Goal: Task Accomplishment & Management: Use online tool/utility

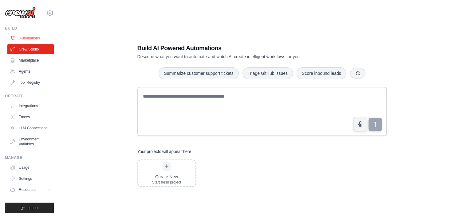
click at [25, 37] on link "Automations" at bounding box center [31, 38] width 46 height 10
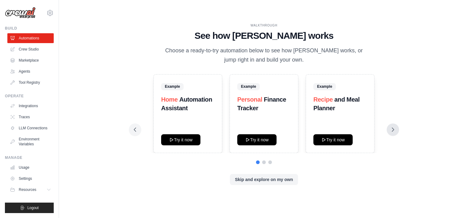
click at [393, 130] on icon at bounding box center [394, 129] width 2 height 4
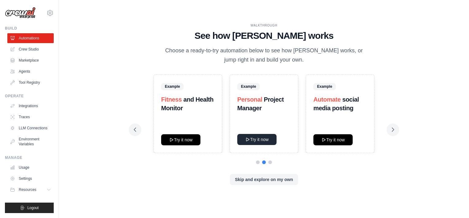
click at [269, 136] on button "Try it now" at bounding box center [256, 139] width 39 height 11
click at [24, 60] on link "Marketplace" at bounding box center [31, 60] width 46 height 10
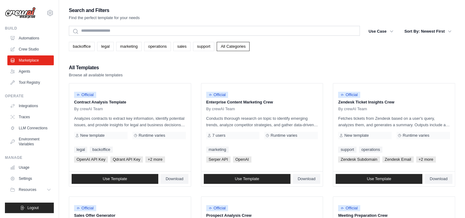
click at [24, 49] on link "Crew Studio" at bounding box center [30, 49] width 46 height 10
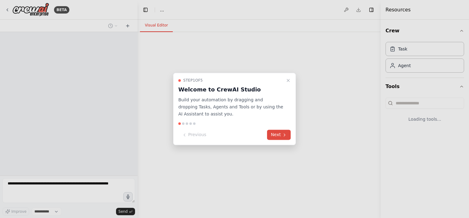
click at [280, 134] on button "Next" at bounding box center [279, 135] width 24 height 10
select select "****"
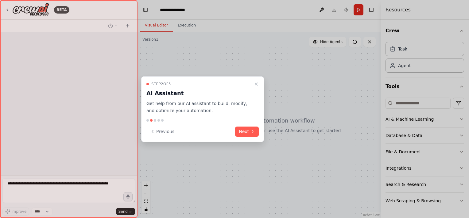
click at [281, 134] on div at bounding box center [234, 109] width 469 height 218
click at [247, 128] on button "Next" at bounding box center [247, 131] width 24 height 10
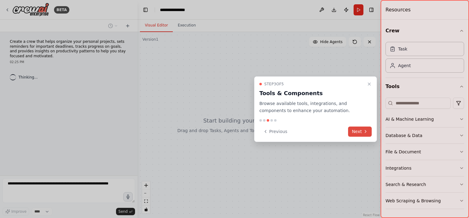
click at [357, 129] on button "Next" at bounding box center [360, 131] width 24 height 10
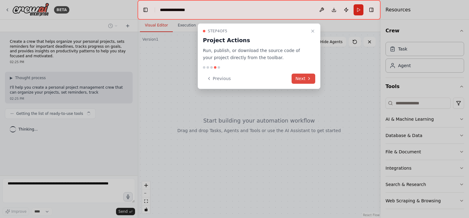
click at [297, 78] on button "Next" at bounding box center [304, 78] width 24 height 10
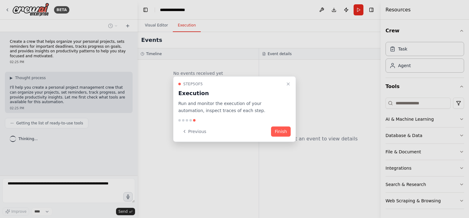
click at [284, 134] on button "Finish" at bounding box center [281, 131] width 20 height 10
click at [0, 0] on div at bounding box center [0, 0] width 0 height 0
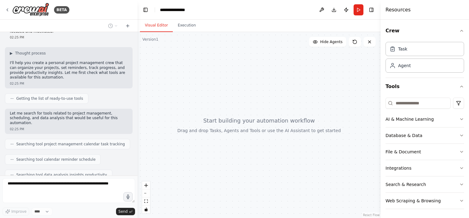
scroll to position [59, 0]
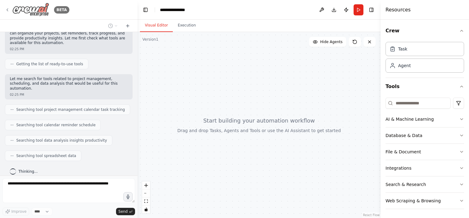
click at [6, 10] on icon at bounding box center [7, 9] width 5 height 5
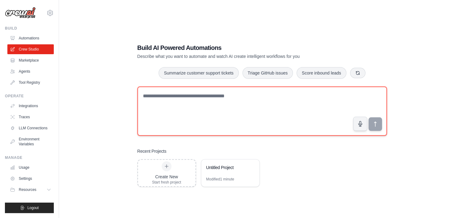
click at [182, 108] on textarea at bounding box center [261, 110] width 249 height 49
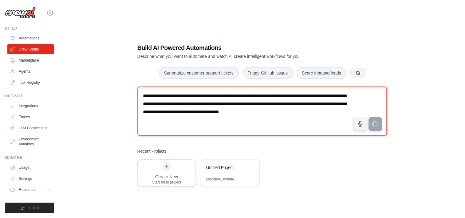
type textarea "**********"
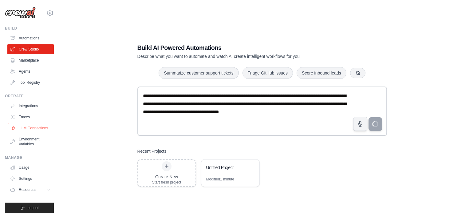
click at [25, 127] on link "LLM Connections" at bounding box center [31, 128] width 46 height 10
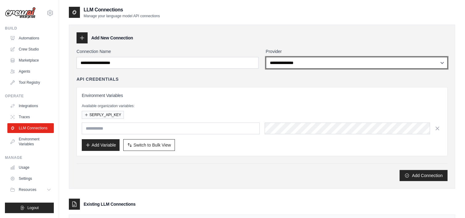
click at [294, 64] on select "**********" at bounding box center [357, 63] width 182 height 12
select select "******"
click at [266, 57] on select "**********" at bounding box center [357, 63] width 182 height 12
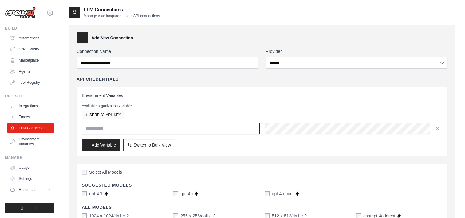
click at [131, 130] on input "text" at bounding box center [171, 128] width 178 height 12
type input "**********"
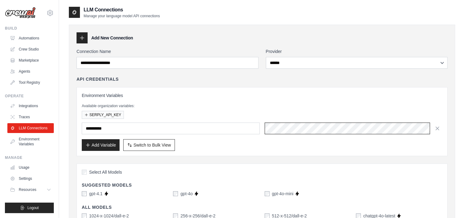
scroll to position [0, 230]
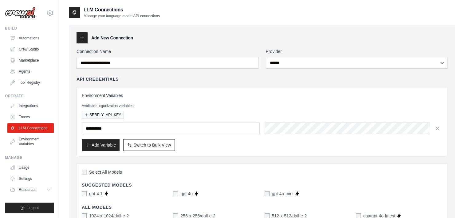
click at [285, 108] on div "Available organization variables: SERPLY_API_KEY" at bounding box center [262, 110] width 360 height 15
click at [100, 144] on button "Add Variable" at bounding box center [101, 145] width 38 height 12
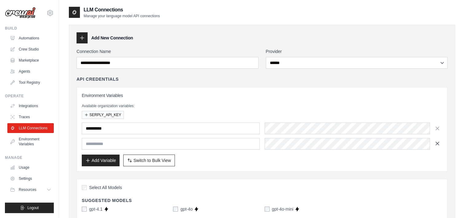
click at [439, 143] on icon "button" at bounding box center [437, 143] width 6 height 6
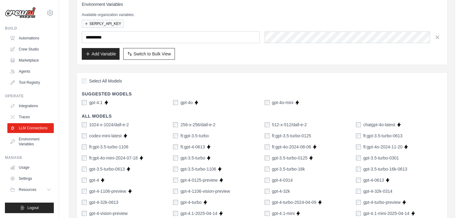
scroll to position [92, 0]
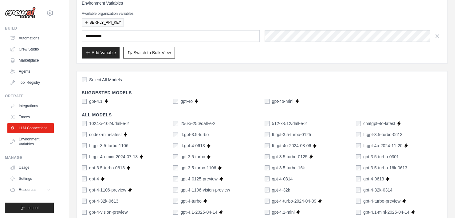
click at [272, 102] on label "gpt-4o-mini" at bounding box center [283, 101] width 22 height 6
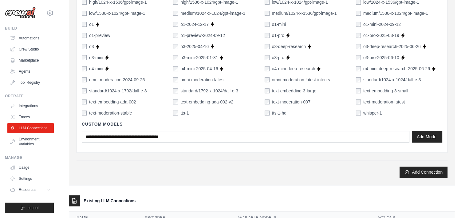
scroll to position [461, 0]
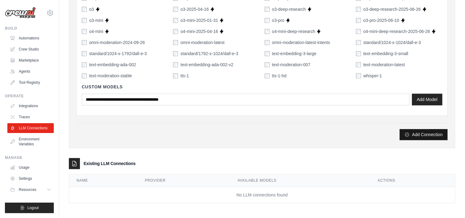
click at [425, 133] on button "Add Connection" at bounding box center [423, 134] width 48 height 11
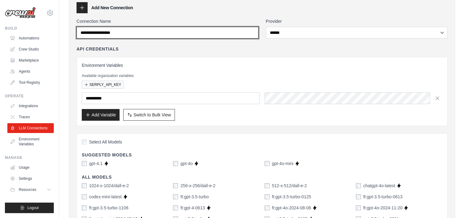
scroll to position [0, 0]
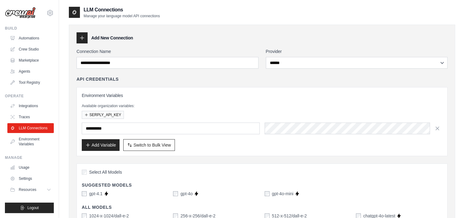
drag, startPoint x: 172, startPoint y: 85, endPoint x: 172, endPoint y: 89, distance: 4.0
click at [172, 89] on div "**********" at bounding box center [261, 116] width 371 height 80
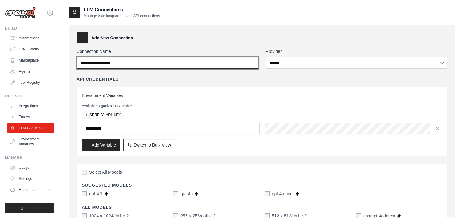
click at [230, 59] on input "Connection Name" at bounding box center [167, 63] width 182 height 12
click at [230, 59] on input "*" at bounding box center [167, 63] width 182 height 12
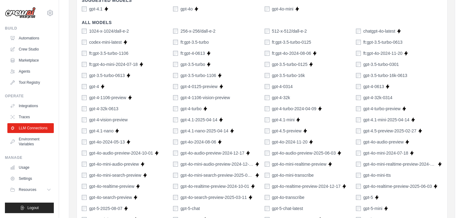
scroll to position [461, 0]
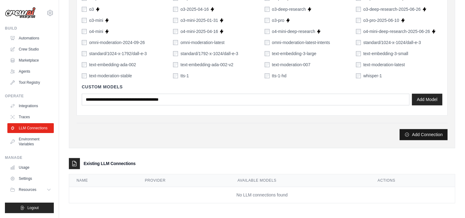
type input "*******"
click at [413, 135] on button "Add Connection" at bounding box center [423, 134] width 48 height 11
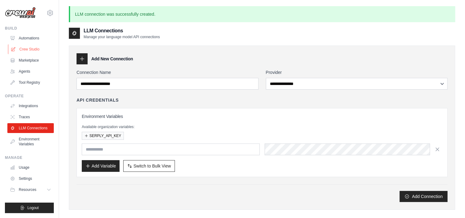
click at [36, 51] on link "Crew Studio" at bounding box center [31, 49] width 46 height 10
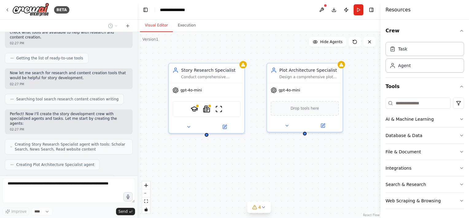
scroll to position [85, 0]
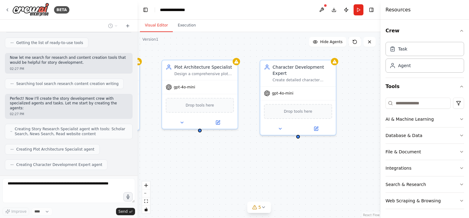
drag, startPoint x: 334, startPoint y: 177, endPoint x: 222, endPoint y: 174, distance: 111.3
click at [225, 174] on div "Story Research Specialist Conduct comprehensive research on {story_concept} to …" at bounding box center [259, 125] width 243 height 186
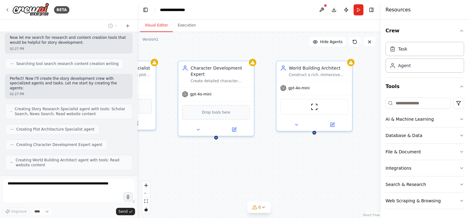
drag, startPoint x: 300, startPoint y: 172, endPoint x: 205, endPoint y: 173, distance: 94.6
click at [205, 173] on div "Story Research Specialist Conduct comprehensive research on {story_concept} to …" at bounding box center [259, 125] width 243 height 186
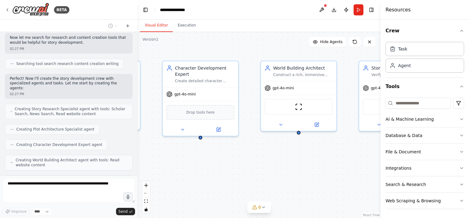
scroll to position [125, 0]
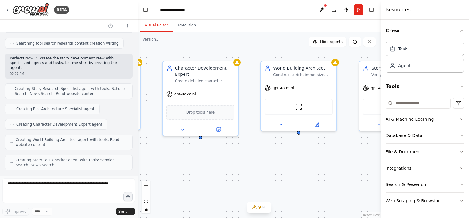
drag, startPoint x: 313, startPoint y: 163, endPoint x: 195, endPoint y: 163, distance: 117.7
click at [195, 163] on div "Story Research Specialist Conduct comprehensive research on {story_concept} to …" at bounding box center [259, 125] width 243 height 186
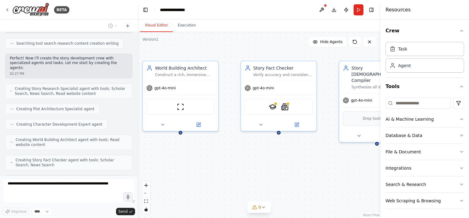
scroll to position [140, 0]
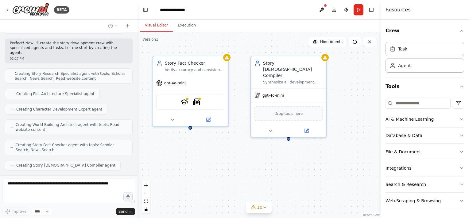
drag, startPoint x: 299, startPoint y: 175, endPoint x: 208, endPoint y: 173, distance: 91.0
click at [211, 172] on div "Story Research Specialist Conduct comprehensive research on {story_concept} to …" at bounding box center [259, 125] width 243 height 186
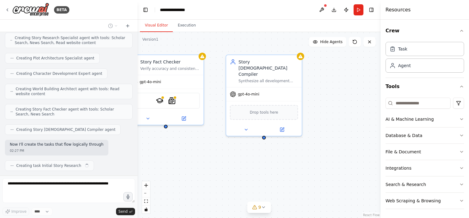
scroll to position [181, 0]
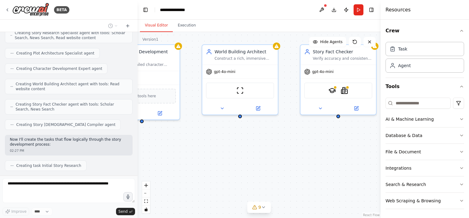
drag, startPoint x: 184, startPoint y: 154, endPoint x: 360, endPoint y: 143, distance: 176.1
click at [360, 143] on div ".deletable-edge-delete-btn { width: 20px; height: 20px; border: 0px solid #ffff…" at bounding box center [259, 125] width 243 height 186
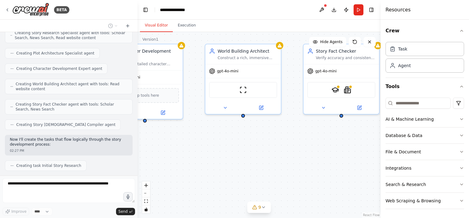
drag, startPoint x: 211, startPoint y: 152, endPoint x: 370, endPoint y: 129, distance: 160.4
click at [418, 128] on div "BETA Create a story development crew that can take an idea, do initial research…" at bounding box center [234, 109] width 469 height 218
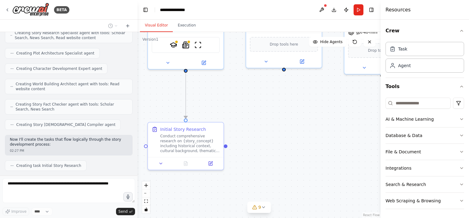
drag, startPoint x: 215, startPoint y: 134, endPoint x: 246, endPoint y: 113, distance: 37.4
click at [246, 113] on div ".deletable-edge-delete-btn { width: 20px; height: 20px; border: 0px solid #ffff…" at bounding box center [259, 125] width 243 height 186
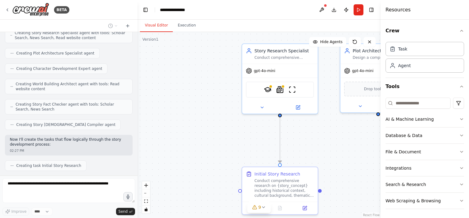
scroll to position [196, 0]
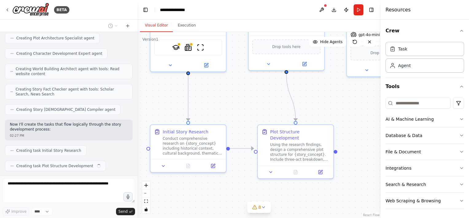
drag, startPoint x: 224, startPoint y: 106, endPoint x: 216, endPoint y: 106, distance: 7.7
click at [216, 106] on div ".deletable-edge-delete-btn { width: 20px; height: 20px; border: 0px solid #ffff…" at bounding box center [259, 125] width 243 height 186
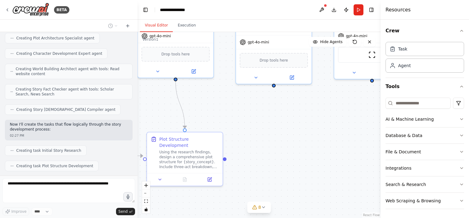
drag, startPoint x: 338, startPoint y: 100, endPoint x: 236, endPoint y: 110, distance: 102.9
click at [236, 110] on div ".deletable-edge-delete-btn { width: 20px; height: 20px; border: 0px solid #ffff…" at bounding box center [259, 125] width 243 height 186
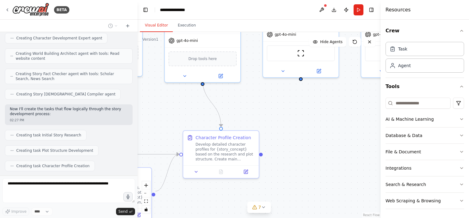
drag, startPoint x: 255, startPoint y: 108, endPoint x: 186, endPoint y: 106, distance: 69.8
click at [186, 106] on div ".deletable-edge-delete-btn { width: 20px; height: 20px; border: 0px solid #ffff…" at bounding box center [259, 125] width 243 height 186
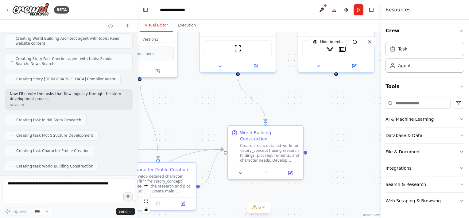
drag, startPoint x: 245, startPoint y: 111, endPoint x: 159, endPoint y: 107, distance: 85.5
click at [162, 106] on div ".deletable-edge-delete-btn { width: 20px; height: 20px; border: 0px solid #ffff…" at bounding box center [259, 125] width 243 height 186
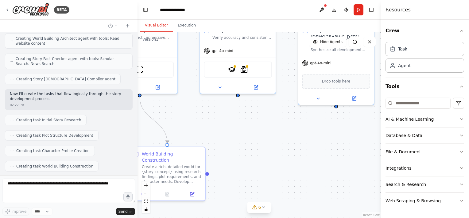
drag, startPoint x: 306, startPoint y: 103, endPoint x: 267, endPoint y: 128, distance: 46.0
click at [267, 128] on div ".deletable-edge-delete-btn { width: 20px; height: 20px; border: 0px solid #ffff…" at bounding box center [259, 125] width 243 height 186
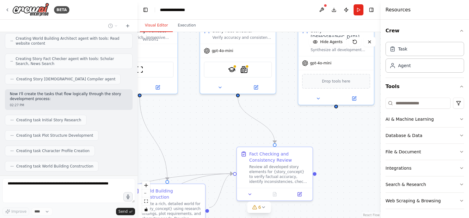
scroll to position [241, 0]
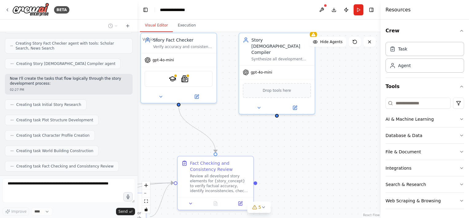
drag, startPoint x: 281, startPoint y: 112, endPoint x: 222, endPoint y: 122, distance: 60.1
click at [222, 122] on div ".deletable-edge-delete-btn { width: 20px; height: 20px; border: 0px solid #ffff…" at bounding box center [259, 125] width 243 height 186
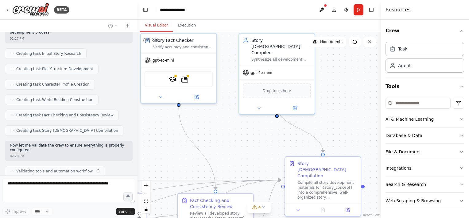
scroll to position [297, 0]
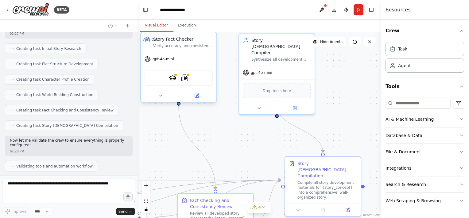
drag, startPoint x: 208, startPoint y: 64, endPoint x: 212, endPoint y: 65, distance: 3.8
click at [209, 65] on div "gpt-4o-mini" at bounding box center [179, 59] width 76 height 14
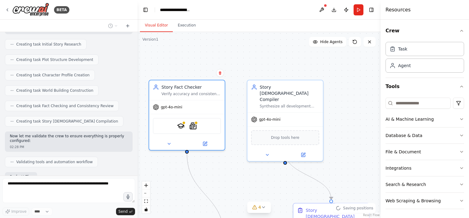
scroll to position [333, 0]
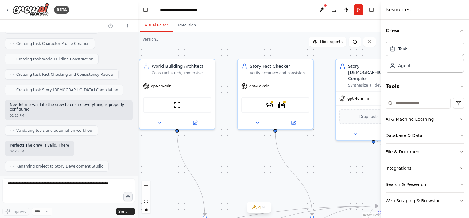
drag, startPoint x: 226, startPoint y: 55, endPoint x: 323, endPoint y: 81, distance: 100.2
click at [323, 81] on div ".deletable-edge-delete-btn { width: 20px; height: 20px; border: 0px solid #ffff…" at bounding box center [259, 125] width 243 height 186
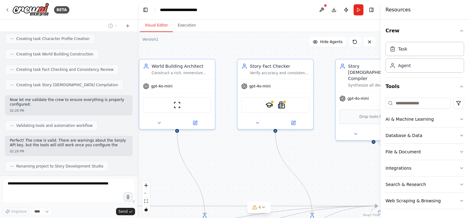
scroll to position [343, 0]
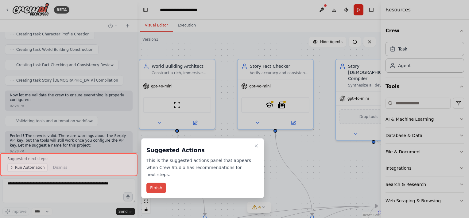
click at [162, 182] on button "Finish" at bounding box center [157, 187] width 20 height 10
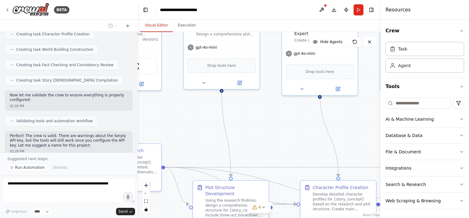
drag, startPoint x: 170, startPoint y: 162, endPoint x: 174, endPoint y: 144, distance: 18.3
click at [421, 121] on div "BETA Create a story development crew that can take an idea, do initial research…" at bounding box center [234, 109] width 469 height 218
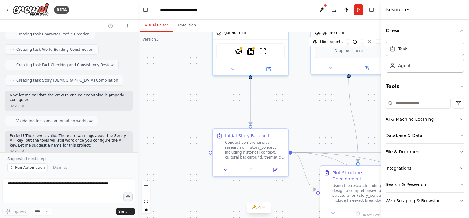
drag, startPoint x: 285, startPoint y: 108, endPoint x: 277, endPoint y: 112, distance: 8.7
click at [315, 104] on div ".deletable-edge-delete-btn { width: 20px; height: 20px; border: 0px solid #ffff…" at bounding box center [259, 125] width 243 height 186
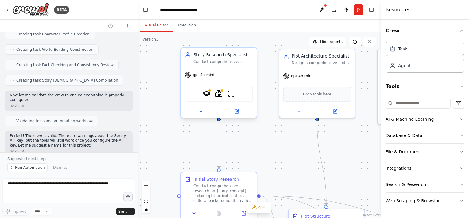
drag, startPoint x: 271, startPoint y: 121, endPoint x: 229, endPoint y: 89, distance: 53.0
click at [243, 144] on div ".deletable-edge-delete-btn { width: 20px; height: 20px; border: 0px solid #ffff…" at bounding box center [259, 125] width 243 height 186
click at [234, 110] on icon at bounding box center [236, 111] width 5 height 5
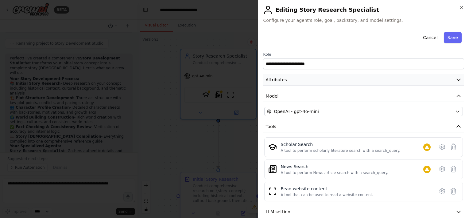
click at [335, 81] on button "Attributes" at bounding box center [363, 79] width 201 height 11
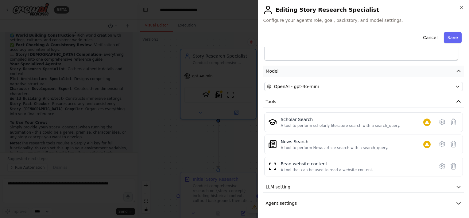
scroll to position [552, 0]
click at [302, 184] on button "LLM setting" at bounding box center [363, 186] width 201 height 11
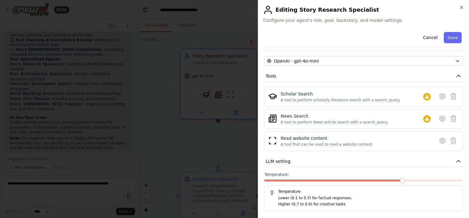
scroll to position [166, 0]
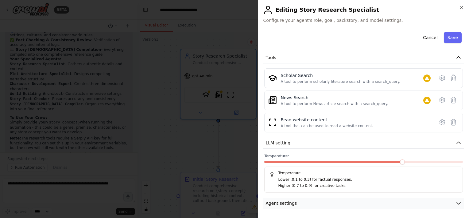
click at [317, 202] on button "Agent settings" at bounding box center [363, 202] width 201 height 11
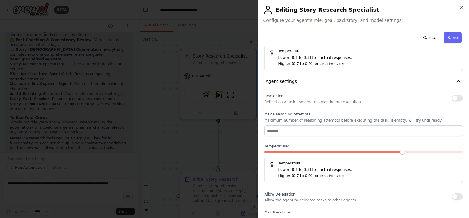
scroll to position [279, 0]
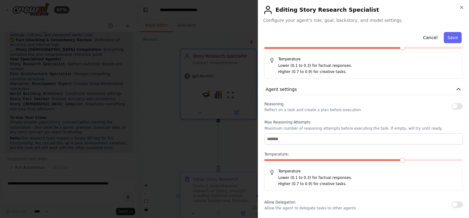
click at [452, 105] on button "button" at bounding box center [457, 106] width 11 height 6
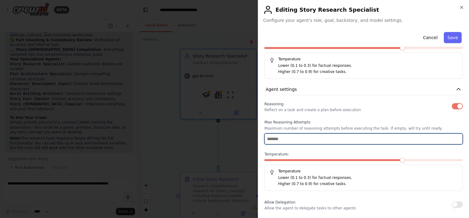
click at [313, 137] on input "number" at bounding box center [364, 138] width 199 height 11
type input "*"
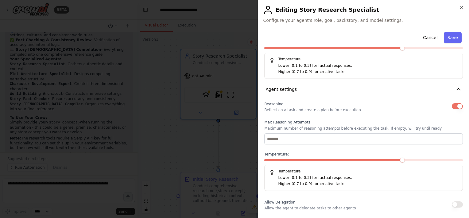
click at [342, 111] on p "Reflect on a task and create a plan before execution" at bounding box center [313, 109] width 96 height 5
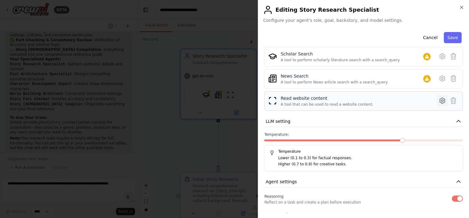
click at [439, 101] on icon at bounding box center [442, 100] width 7 height 7
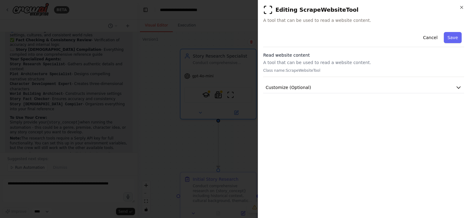
scroll to position [0, 0]
click at [347, 90] on button "Customize (Optional)" at bounding box center [363, 87] width 201 height 11
click at [428, 36] on button "Cancel" at bounding box center [431, 37] width 22 height 11
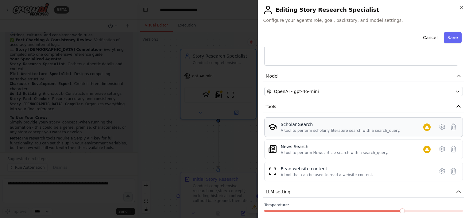
scroll to position [123, 0]
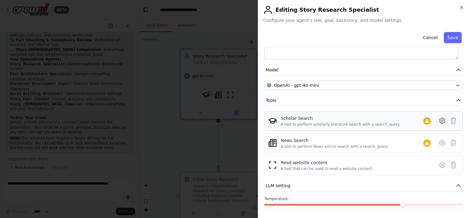
click at [440, 122] on icon at bounding box center [442, 121] width 5 height 6
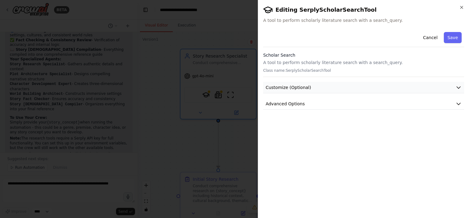
click at [306, 90] on button "Customize (Optional)" at bounding box center [363, 87] width 201 height 11
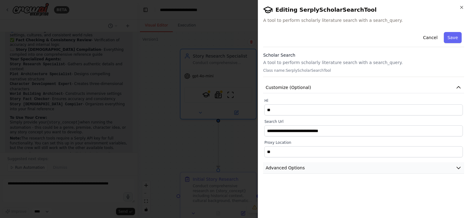
click at [304, 171] on button "Advanced Options" at bounding box center [363, 167] width 201 height 11
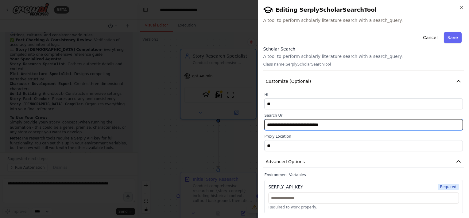
drag, startPoint x: 267, startPoint y: 124, endPoint x: 344, endPoint y: 123, distance: 77.4
click at [344, 123] on input "**********" at bounding box center [364, 124] width 199 height 11
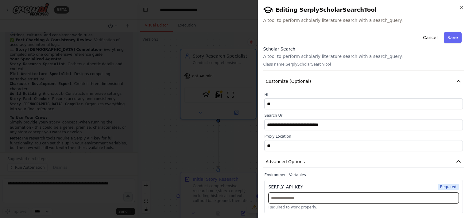
click at [292, 201] on input "text" at bounding box center [364, 197] width 191 height 11
paste input "**********"
type input "**********"
click at [403, 179] on div "**********" at bounding box center [364, 196] width 199 height 34
click at [448, 39] on button "Save" at bounding box center [453, 37] width 18 height 11
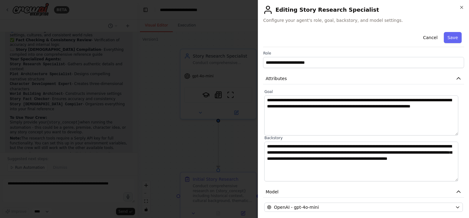
scroll to position [0, 0]
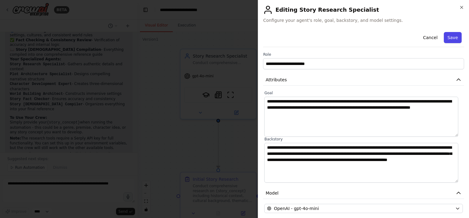
click at [449, 38] on button "Save" at bounding box center [453, 37] width 18 height 11
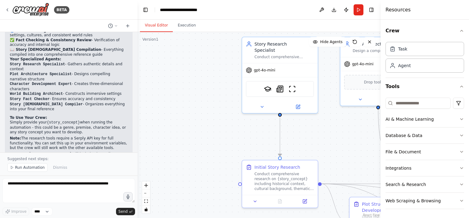
drag, startPoint x: 221, startPoint y: 123, endPoint x: 226, endPoint y: 123, distance: 5.0
click at [226, 123] on div ".deletable-edge-delete-btn { width: 20px; height: 20px; border: 0px solid #ffff…" at bounding box center [259, 125] width 243 height 186
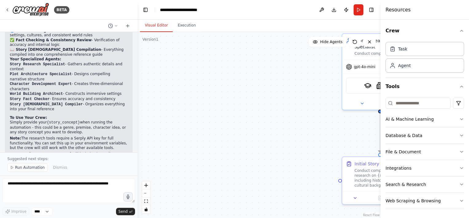
drag, startPoint x: 278, startPoint y: 123, endPoint x: 161, endPoint y: 113, distance: 118.1
drag, startPoint x: 199, startPoint y: 116, endPoint x: 216, endPoint y: 96, distance: 26.6
drag, startPoint x: 317, startPoint y: 96, endPoint x: 340, endPoint y: 81, distance: 27.5
click at [147, 194] on button "zoom out" at bounding box center [146, 193] width 8 height 8
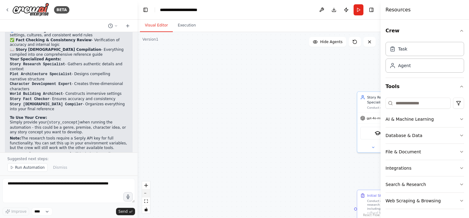
click at [147, 194] on button "zoom out" at bounding box center [146, 193] width 8 height 8
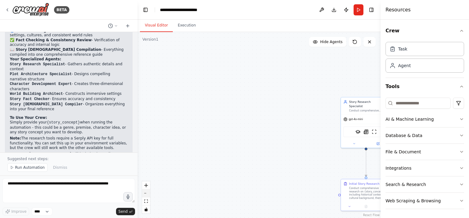
click at [147, 194] on button "zoom out" at bounding box center [146, 193] width 8 height 8
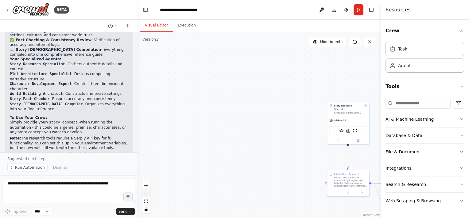
click at [147, 194] on button "zoom out" at bounding box center [146, 193] width 8 height 8
drag, startPoint x: 303, startPoint y: 159, endPoint x: 245, endPoint y: 135, distance: 62.9
click at [220, 135] on div ".deletable-edge-delete-btn { width: 20px; height: 20px; border: 0px solid #ffff…" at bounding box center [259, 125] width 243 height 186
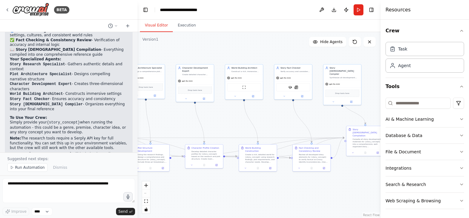
drag, startPoint x: 307, startPoint y: 127, endPoint x: 179, endPoint y: 119, distance: 128.0
click at [179, 119] on div ".deletable-edge-delete-btn { width: 20px; height: 20px; border: 0px solid #ffff…" at bounding box center [259, 125] width 243 height 186
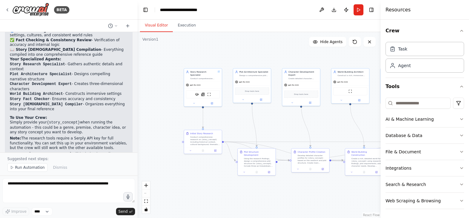
drag, startPoint x: 275, startPoint y: 120, endPoint x: 381, endPoint y: 124, distance: 106.4
click at [381, 124] on div "BETA Create a story development crew that can take an idea, do initial research…" at bounding box center [234, 109] width 469 height 218
click at [427, 167] on button "Integrations" at bounding box center [425, 168] width 79 height 16
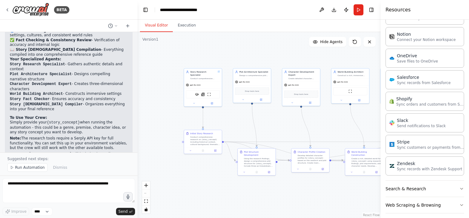
scroll to position [454, 0]
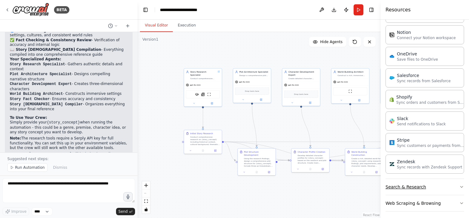
click at [437, 181] on button "Search & Research" at bounding box center [425, 186] width 79 height 16
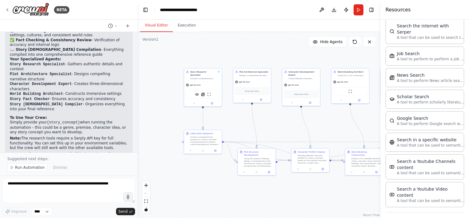
scroll to position [764, 0]
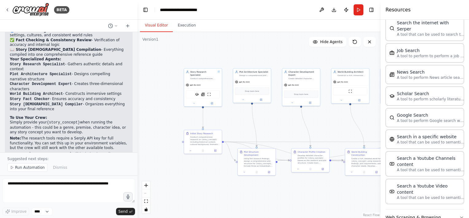
click at [427, 209] on button "Web Scraping & Browsing" at bounding box center [425, 217] width 79 height 16
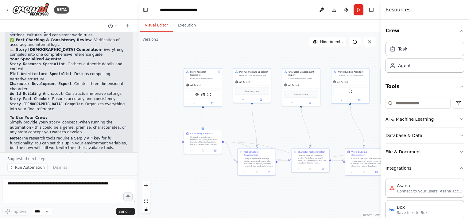
scroll to position [31, 0]
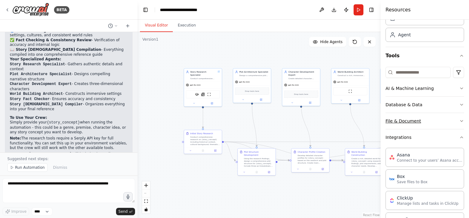
click at [419, 119] on button "File & Document" at bounding box center [425, 121] width 79 height 16
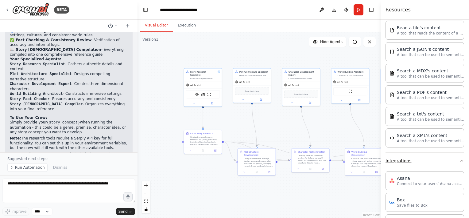
scroll to position [0, 0]
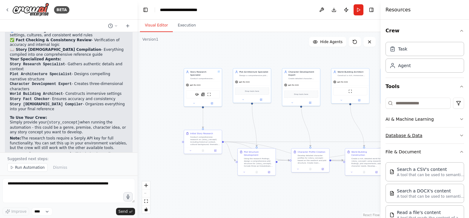
click at [434, 134] on button "Database & Data" at bounding box center [425, 135] width 79 height 16
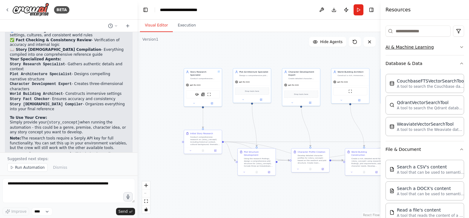
scroll to position [61, 0]
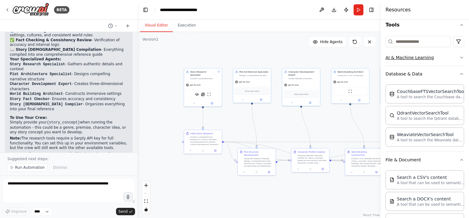
click at [445, 64] on button "AI & Machine Learning" at bounding box center [425, 57] width 79 height 16
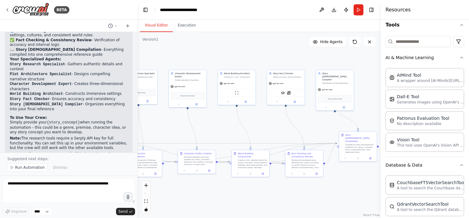
drag, startPoint x: 334, startPoint y: 123, endPoint x: 229, endPoint y: 128, distance: 104.3
click at [229, 128] on div ".deletable-edge-delete-btn { width: 20px; height: 20px; border: 0px solid #ffff…" at bounding box center [259, 125] width 243 height 186
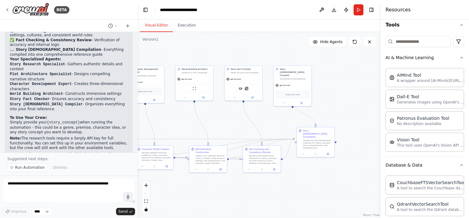
drag, startPoint x: 327, startPoint y: 116, endPoint x: 285, endPoint y: 112, distance: 42.6
click at [285, 112] on div ".deletable-edge-delete-btn { width: 20px; height: 20px; border: 0px solid #ffff…" at bounding box center [259, 125] width 243 height 186
click at [300, 100] on button at bounding box center [302, 102] width 18 height 4
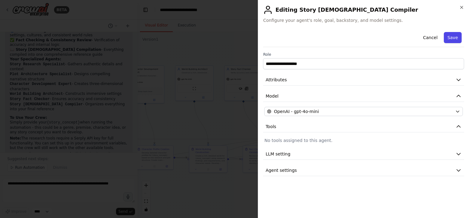
click at [446, 39] on button "Save" at bounding box center [453, 37] width 18 height 11
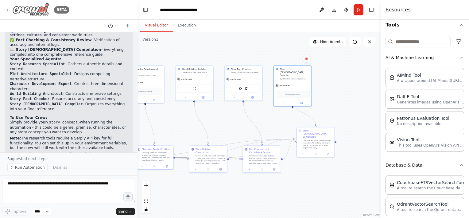
click at [12, 10] on img at bounding box center [30, 10] width 37 height 14
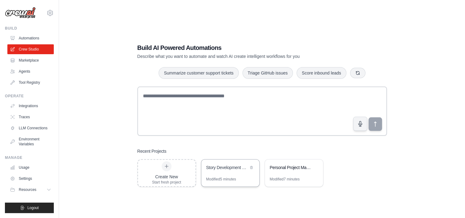
click at [221, 167] on div "Story Development Studio" at bounding box center [227, 167] width 42 height 6
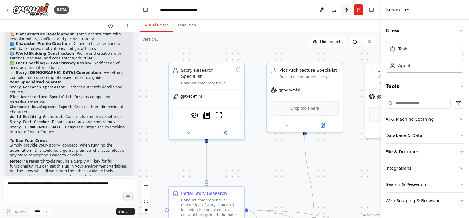
click at [347, 10] on button "Publish" at bounding box center [347, 9] width 10 height 11
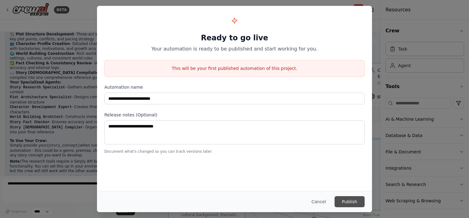
click at [351, 203] on button "Publish" at bounding box center [350, 201] width 30 height 11
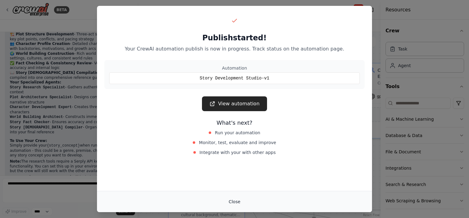
click at [233, 202] on button "Close" at bounding box center [235, 201] width 22 height 11
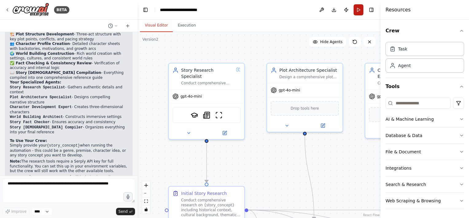
click at [359, 10] on button "Run" at bounding box center [359, 9] width 10 height 11
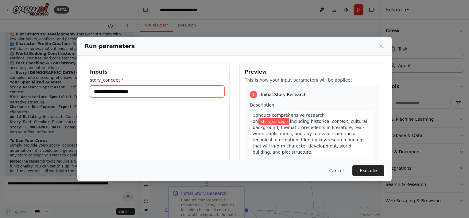
click at [122, 93] on input "story_concept *" at bounding box center [157, 91] width 135 height 12
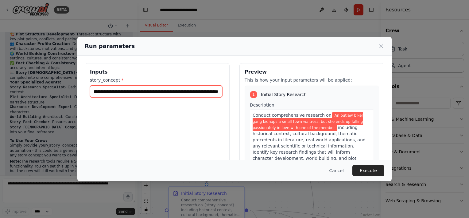
scroll to position [0, 106]
type input "**********"
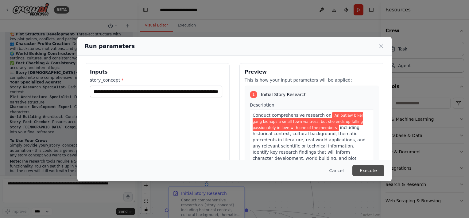
click at [365, 170] on button "Execute" at bounding box center [369, 170] width 32 height 11
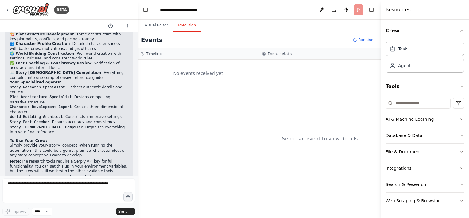
click at [186, 25] on button "Execution" at bounding box center [187, 25] width 28 height 13
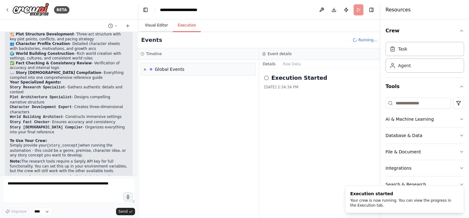
click at [154, 23] on button "Visual Editor" at bounding box center [156, 25] width 33 height 13
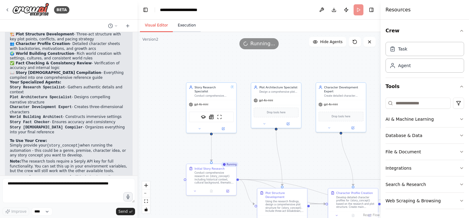
click at [178, 28] on button "Execution" at bounding box center [187, 25] width 28 height 13
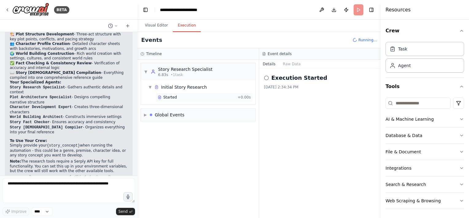
click at [201, 97] on div "Started" at bounding box center [196, 97] width 77 height 5
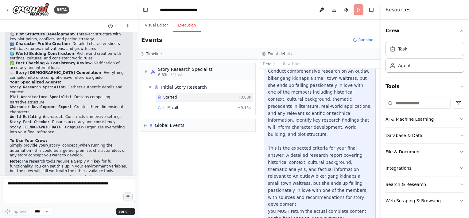
scroll to position [44, 0]
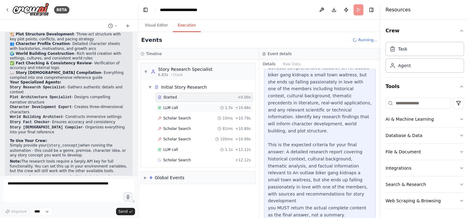
click at [202, 109] on div "LLM call 1.5s + 10.68s" at bounding box center [204, 107] width 93 height 5
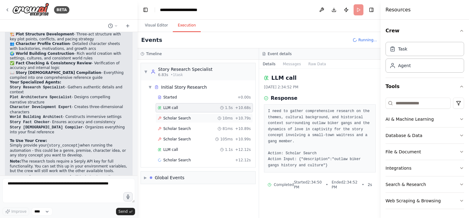
click at [200, 116] on div "Scholar Search 10ms + 10.79s" at bounding box center [204, 118] width 93 height 5
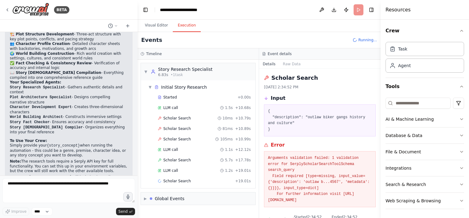
scroll to position [17, 0]
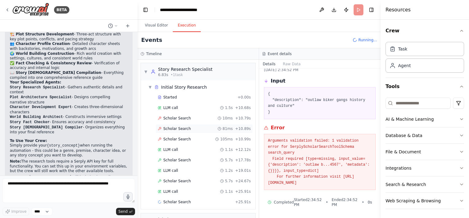
click at [188, 127] on div "Scholar Search 81ms + 10.89s" at bounding box center [204, 128] width 93 height 5
click at [184, 148] on div "LLM call 1.1s + 12.12s" at bounding box center [204, 149] width 93 height 5
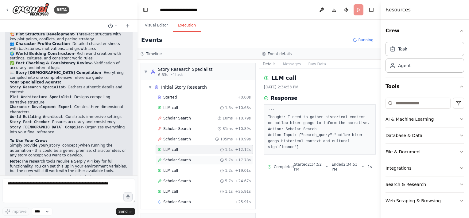
click at [185, 161] on span "Scholar Search" at bounding box center [177, 159] width 28 height 5
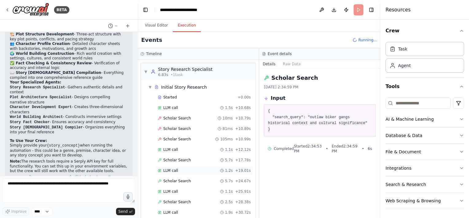
click at [185, 172] on div "LLM call 1.2s + 19.01s" at bounding box center [204, 170] width 97 height 9
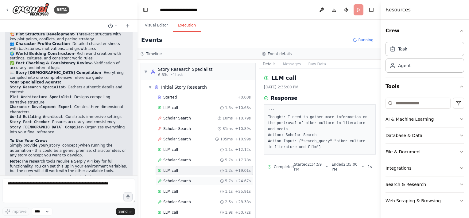
click at [186, 181] on span "Scholar Search" at bounding box center [177, 180] width 28 height 5
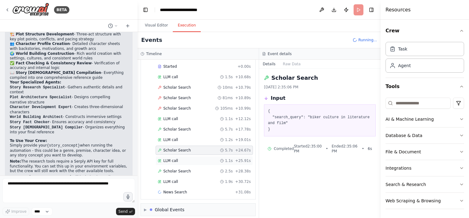
scroll to position [33, 0]
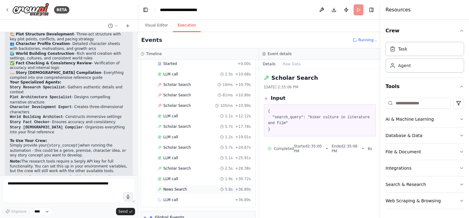
click at [185, 190] on div "News Search 5.8s + 36.89s" at bounding box center [204, 188] width 97 height 9
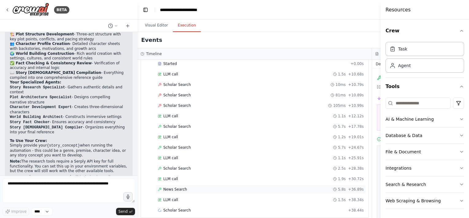
click at [187, 189] on div "News Search 5.8s + 36.89s" at bounding box center [261, 188] width 206 height 5
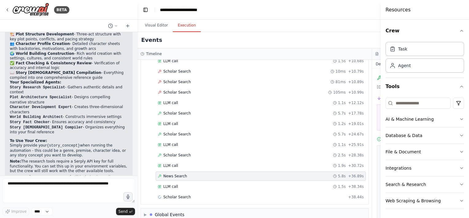
scroll to position [54, 0]
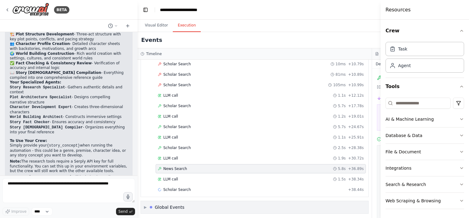
click at [227, 207] on div "▶ Global Events" at bounding box center [255, 207] width 228 height 12
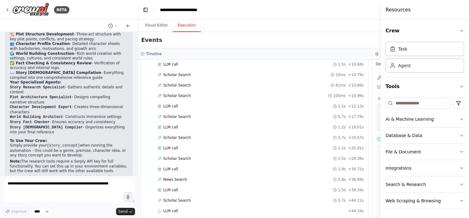
scroll to position [0, 0]
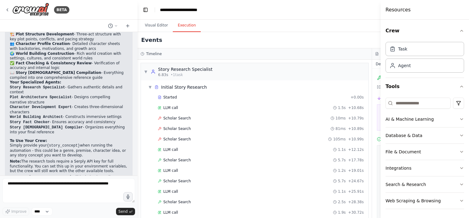
click at [147, 10] on button "Toggle Left Sidebar" at bounding box center [145, 10] width 9 height 9
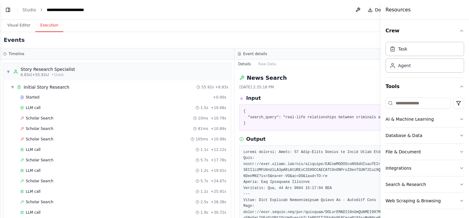
click at [378, 17] on header "**********" at bounding box center [234, 10] width 469 height 20
click at [462, 29] on div "Crew Task Agent Tools AI & Machine Learning Database & Data File & Document Int…" at bounding box center [425, 119] width 88 height 198
click at [460, 29] on icon "button" at bounding box center [462, 30] width 5 height 5
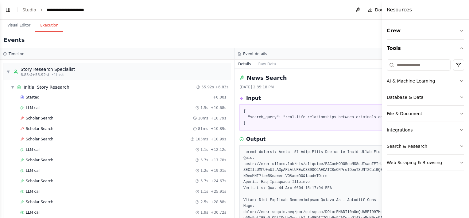
drag, startPoint x: 382, startPoint y: 183, endPoint x: 451, endPoint y: 180, distance: 69.5
click at [451, 181] on div "Resources Crew Tools AI & Machine Learning Database & Data File & Document Inte…" at bounding box center [425, 109] width 87 height 218
click at [12, 29] on button "Visual Editor" at bounding box center [18, 25] width 33 height 13
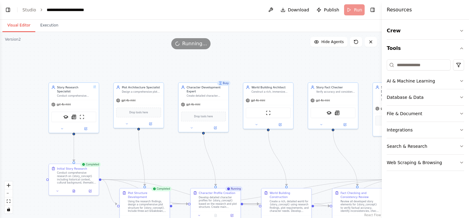
click at [378, 10] on header "**********" at bounding box center [191, 10] width 382 height 20
click at [378, 11] on header "**********" at bounding box center [191, 10] width 382 height 20
click at [374, 11] on button "Toggle Right Sidebar" at bounding box center [373, 10] width 9 height 9
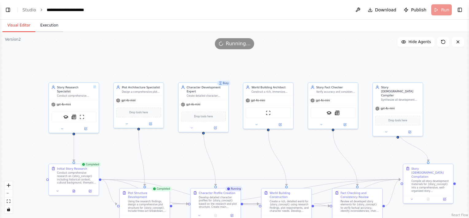
click at [45, 25] on button "Execution" at bounding box center [49, 25] width 28 height 13
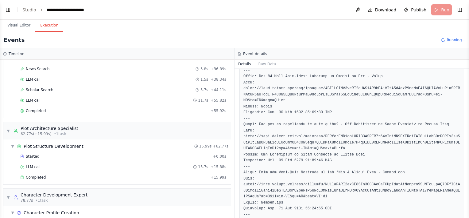
scroll to position [369, 0]
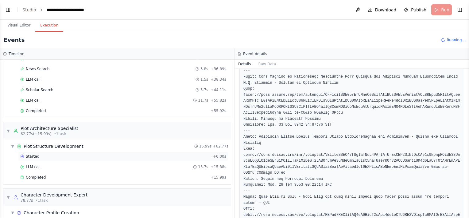
click at [80, 154] on div "Started" at bounding box center [115, 156] width 190 height 5
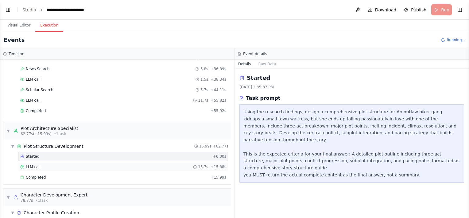
click at [80, 164] on div "LLM call 15.7s + 15.88s" at bounding box center [123, 166] width 206 height 5
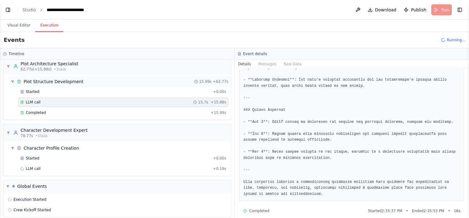
scroll to position [221, 0]
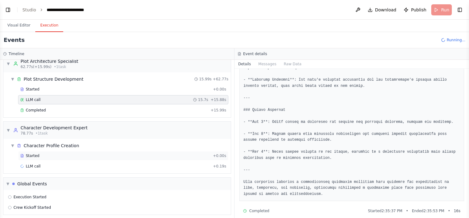
click at [128, 153] on div "Started" at bounding box center [115, 155] width 190 height 5
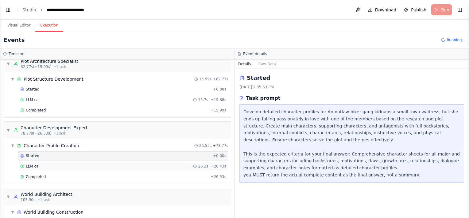
click at [125, 161] on div "LLM call 26.2s + 26.43s" at bounding box center [123, 165] width 210 height 9
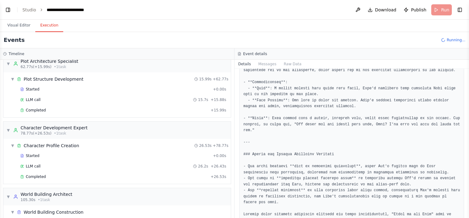
scroll to position [786, 0]
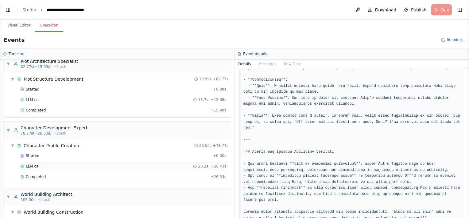
click at [91, 165] on div "LLM call 26.2s + 26.43s" at bounding box center [123, 165] width 210 height 9
click at [89, 174] on div "Completed" at bounding box center [114, 176] width 188 height 5
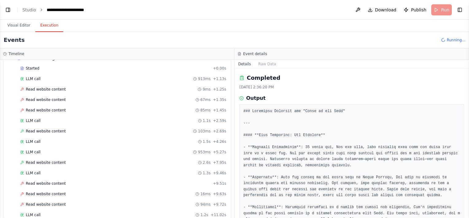
scroll to position [343, 0]
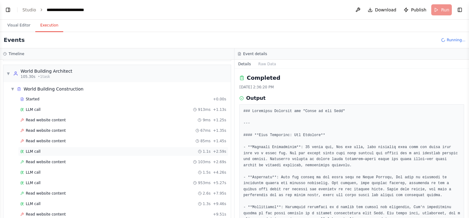
click at [62, 149] on div "LLM call 1.1s + 2.59s" at bounding box center [123, 151] width 206 height 5
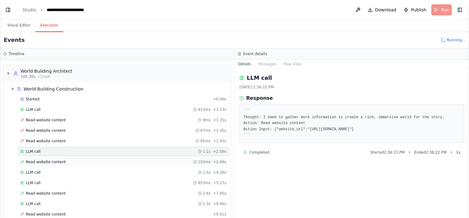
click at [57, 159] on span "Read website content" at bounding box center [46, 161] width 40 height 5
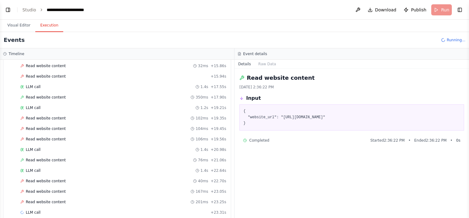
scroll to position [648, 0]
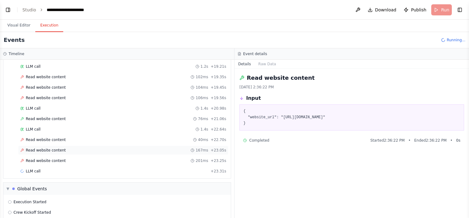
click at [53, 145] on div "Read website content 167ms + 23.05s" at bounding box center [123, 149] width 210 height 9
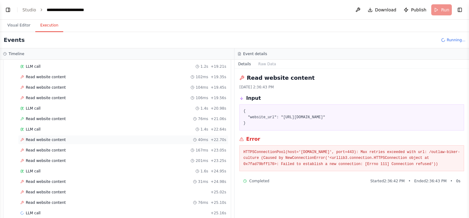
click at [56, 135] on div "Read website content 40ms + 22.70s" at bounding box center [123, 139] width 210 height 9
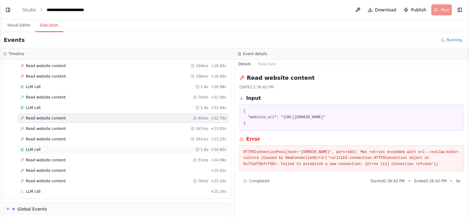
scroll to position [689, 0]
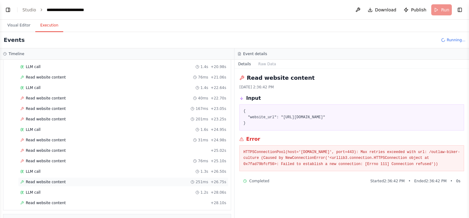
click at [75, 177] on div "Read website content 251ms + 26.75s" at bounding box center [123, 181] width 210 height 9
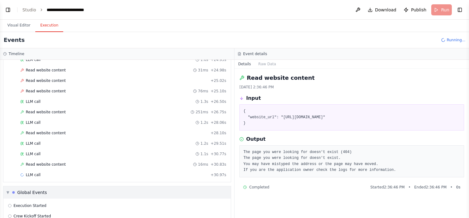
scroll to position [761, 0]
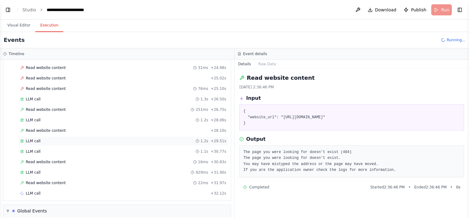
click at [65, 136] on div "LLM call 1.2s + 29.51s" at bounding box center [123, 140] width 210 height 9
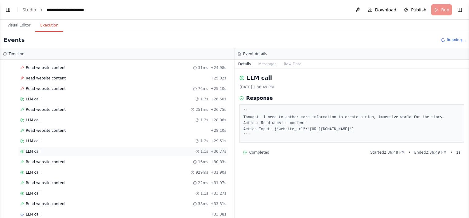
click at [65, 149] on div "LLM call 1.1s + 30.77s" at bounding box center [123, 151] width 206 height 5
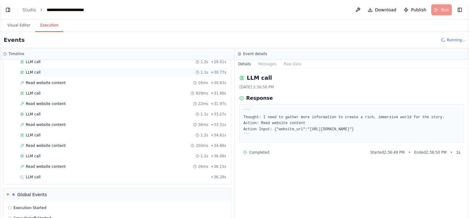
scroll to position [844, 0]
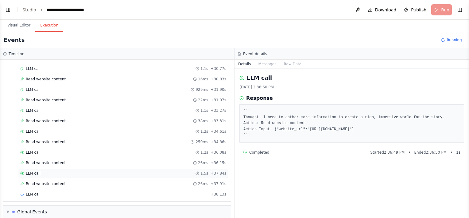
click at [108, 168] on div "LLM call 1.5s + 37.84s" at bounding box center [123, 172] width 210 height 9
click at [105, 189] on div "LLM call + 38.13s" at bounding box center [123, 193] width 210 height 9
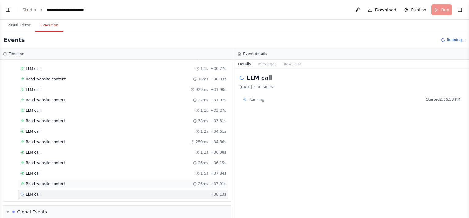
click at [102, 181] on div "Read website content 26ms + 37.91s" at bounding box center [123, 183] width 206 height 5
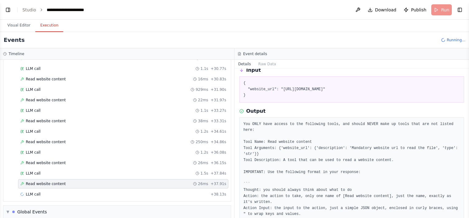
scroll to position [120, 0]
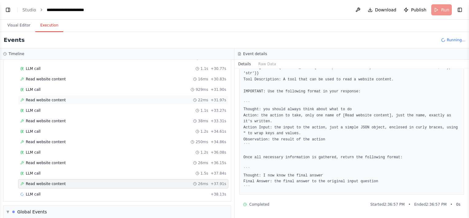
click at [73, 95] on div "Read website content 22ms + 31.97s" at bounding box center [123, 99] width 210 height 9
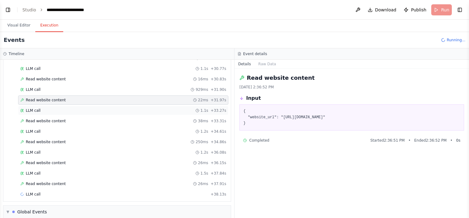
click at [68, 106] on div "LLM call 1.1s + 33.27s" at bounding box center [123, 110] width 210 height 9
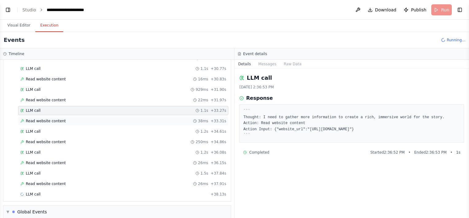
click at [68, 118] on div "Read website content 38ms + 33.31s" at bounding box center [123, 120] width 206 height 5
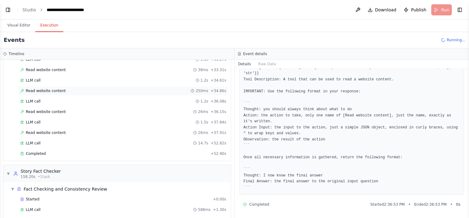
scroll to position [941, 0]
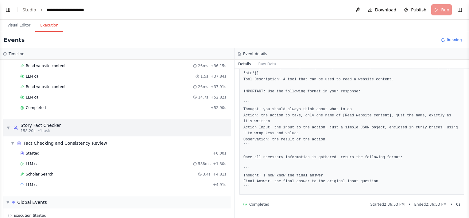
click at [131, 119] on div "▼ Story Fact Checker 158.20s • 1 task" at bounding box center [117, 127] width 228 height 17
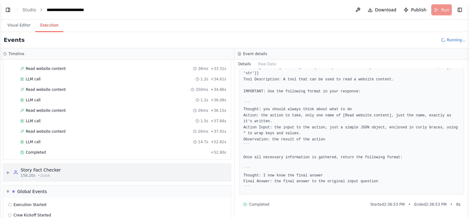
click at [70, 163] on div "▶ Story Fact Checker 158.20s • 1 task" at bounding box center [117, 171] width 228 height 17
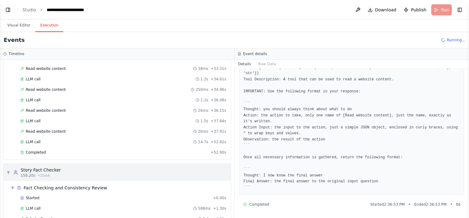
scroll to position [941, 0]
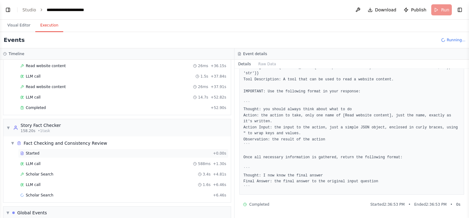
click at [59, 148] on div "Started + 0.00s" at bounding box center [123, 152] width 210 height 9
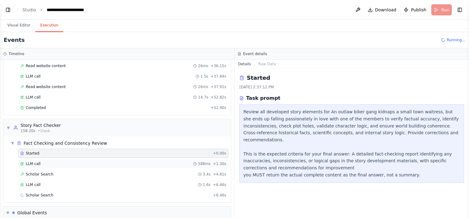
click at [59, 161] on div "LLM call 588ms + 1.30s" at bounding box center [123, 163] width 206 height 5
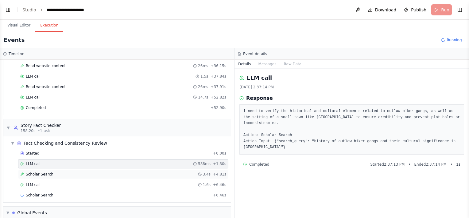
click at [59, 171] on div "Scholar Search 3.4s + 4.81s" at bounding box center [123, 173] width 206 height 5
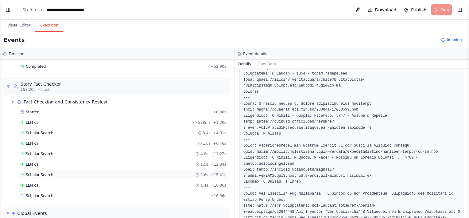
scroll to position [1003, 0]
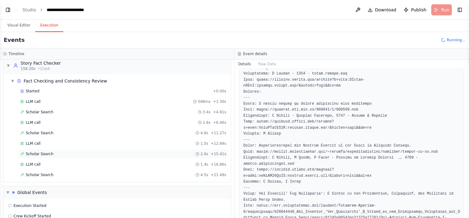
click at [123, 151] on div "Scholar Search 2.6s + 15.41s" at bounding box center [123, 153] width 206 height 5
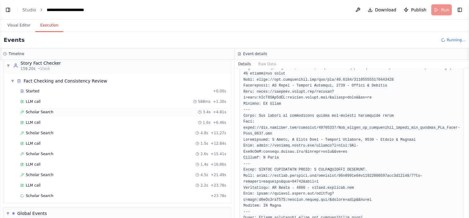
click at [110, 109] on div "Scholar Search 3.4s + 4.81s" at bounding box center [123, 111] width 206 height 5
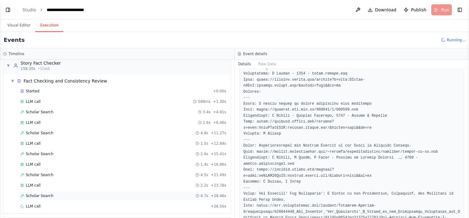
click at [84, 193] on div "Scholar Search 4.7s + 28.46s" at bounding box center [123, 195] width 206 height 5
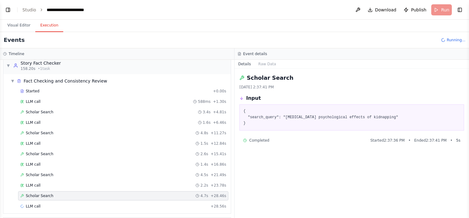
scroll to position [0, 0]
click at [74, 203] on div "LLM call 1.6s + 30.21s" at bounding box center [123, 205] width 206 height 5
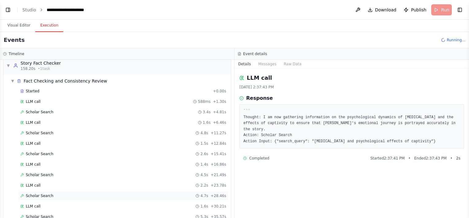
click at [69, 193] on div "Scholar Search 4.7s + 28.46s" at bounding box center [123, 195] width 206 height 5
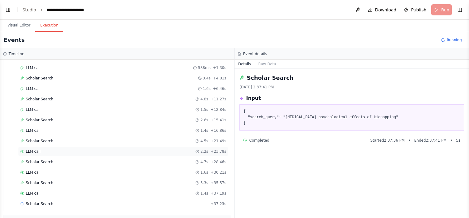
scroll to position [1064, 0]
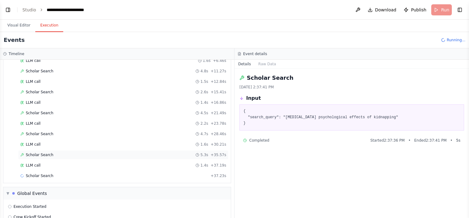
click at [74, 152] on div "Scholar Search 5.3s + 35.57s" at bounding box center [123, 154] width 206 height 5
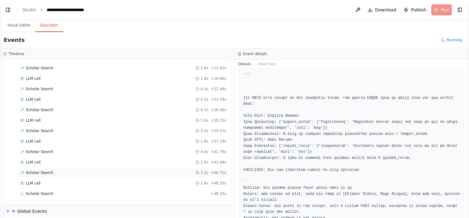
scroll to position [1106, 0]
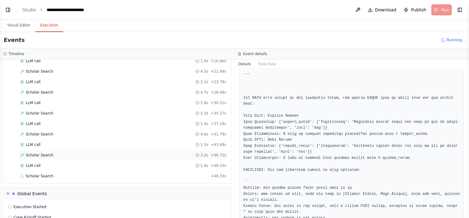
click at [117, 150] on div "Scholar Search 3.2s + 46.72s" at bounding box center [123, 154] width 210 height 9
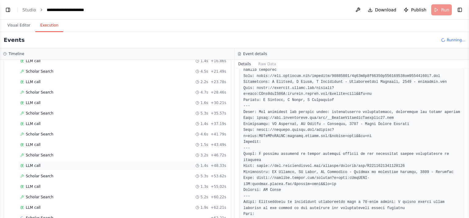
scroll to position [1147, 0]
click at [80, 143] on div "LLM call 1.3s + 55.02s" at bounding box center [123, 145] width 206 height 5
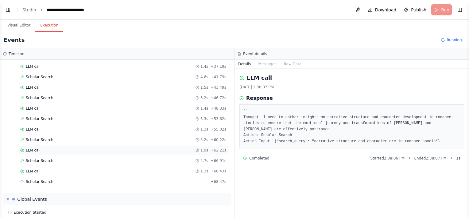
scroll to position [1168, 0]
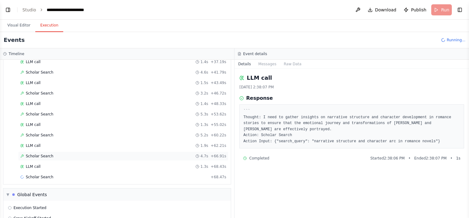
click at [72, 153] on div "Scholar Search 4.7s + 66.91s" at bounding box center [123, 155] width 206 height 5
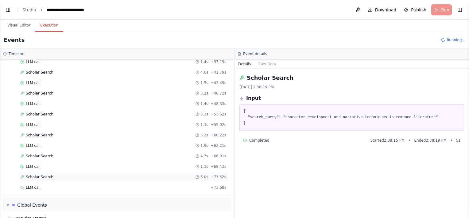
click at [70, 172] on div "Scholar Search 5.0s + 73.52s" at bounding box center [123, 176] width 210 height 9
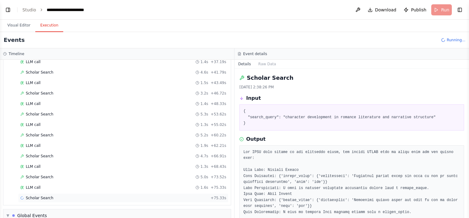
click at [49, 195] on div "Scholar Search + 75.33s" at bounding box center [123, 197] width 206 height 5
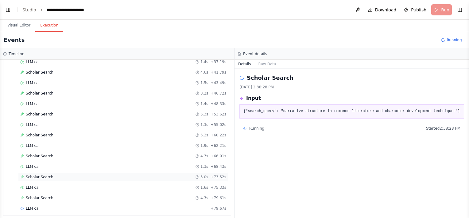
scroll to position [1199, 0]
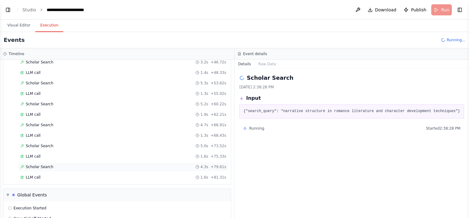
click at [67, 162] on div "Scholar Search 4.3s + 79.61s" at bounding box center [123, 166] width 210 height 9
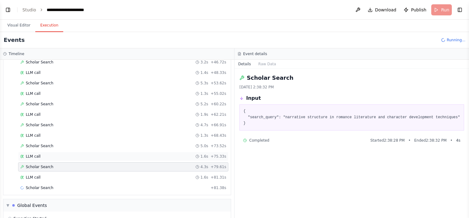
click at [74, 154] on div "LLM call 1.6s + 75.33s" at bounding box center [123, 156] width 206 height 5
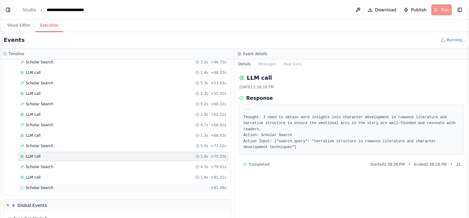
click at [66, 183] on div "Scholar Search + 81.38s" at bounding box center [123, 187] width 210 height 9
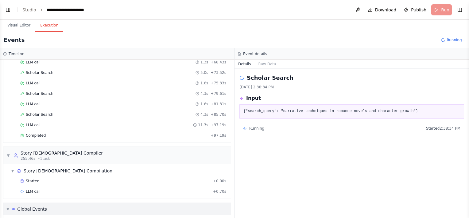
scroll to position [1285, 0]
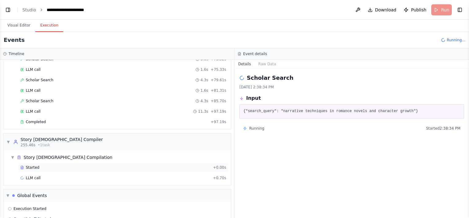
click at [74, 165] on div "Started" at bounding box center [115, 167] width 190 height 5
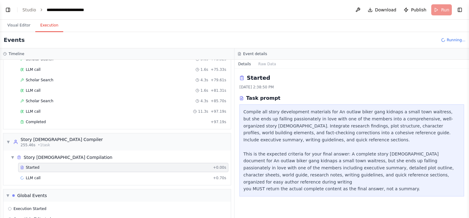
click at [80, 168] on div "Started + 0.00s LLM call + 0.70s" at bounding box center [119, 173] width 223 height 21
click at [85, 175] on div "LLM call + 0.70s" at bounding box center [123, 177] width 206 height 5
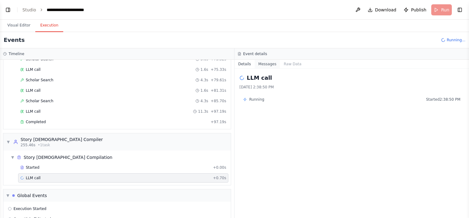
click at [271, 64] on button "Messages" at bounding box center [267, 64] width 25 height 9
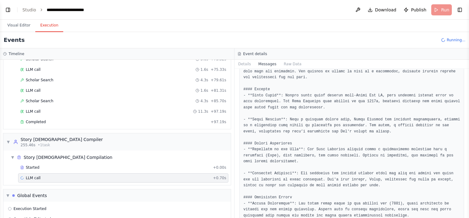
scroll to position [2488, 0]
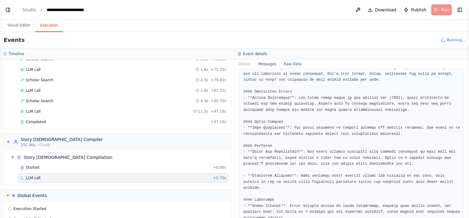
click at [284, 64] on button "Raw Data" at bounding box center [292, 64] width 25 height 9
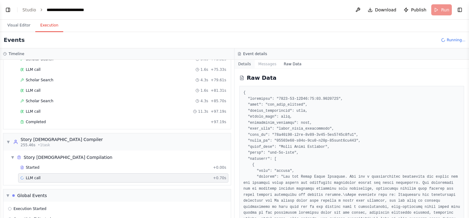
click at [245, 64] on button "Details" at bounding box center [245, 64] width 20 height 9
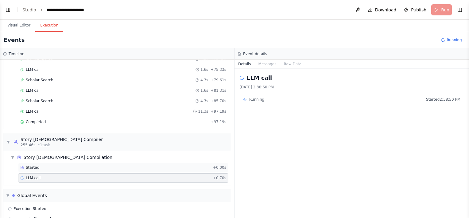
click at [57, 163] on div "Started + 0.00s" at bounding box center [123, 167] width 210 height 9
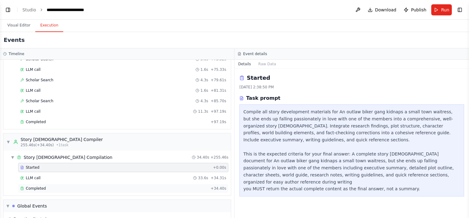
click at [33, 186] on span "Completed" at bounding box center [36, 188] width 20 height 5
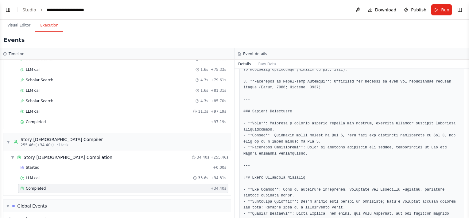
scroll to position [1034, 0]
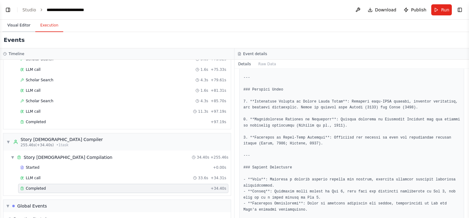
click at [13, 25] on button "Visual Editor" at bounding box center [18, 25] width 33 height 13
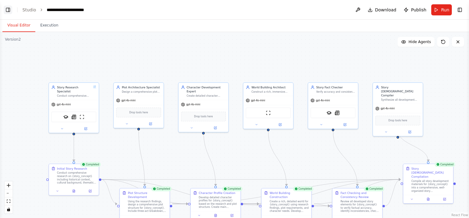
click at [6, 9] on button "Toggle Left Sidebar" at bounding box center [8, 10] width 9 height 9
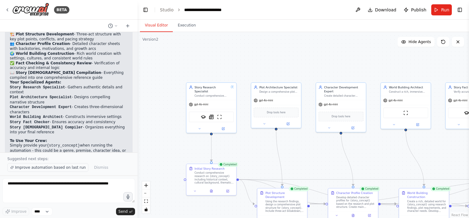
click at [51, 169] on span "Improve automation based on last run" at bounding box center [50, 167] width 71 height 5
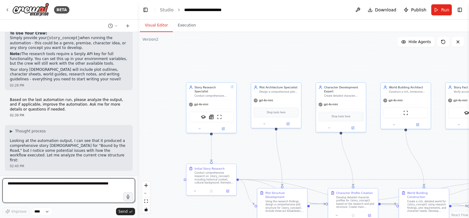
scroll to position [821, 0]
